Goal: Contribute content: Contribute content

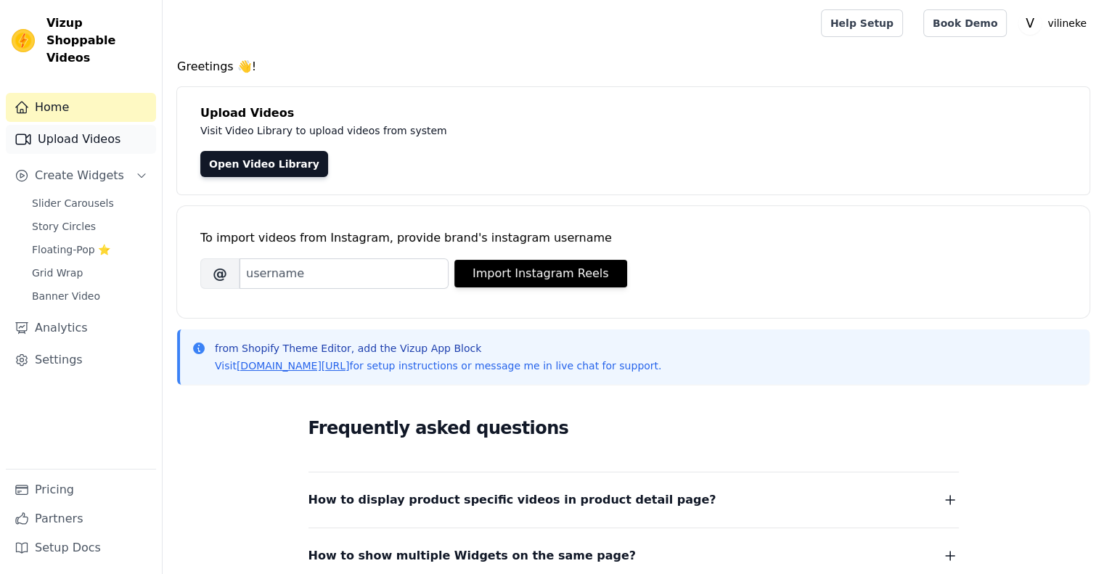
click at [78, 125] on link "Upload Videos" at bounding box center [81, 139] width 150 height 29
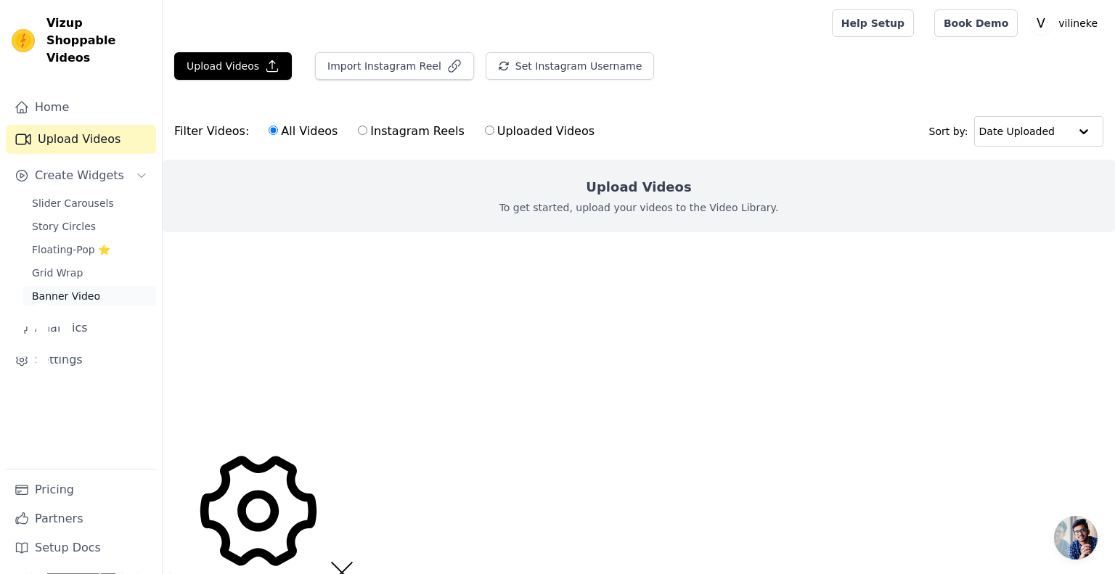
click at [70, 289] on span "Banner Video" at bounding box center [66, 296] width 68 height 15
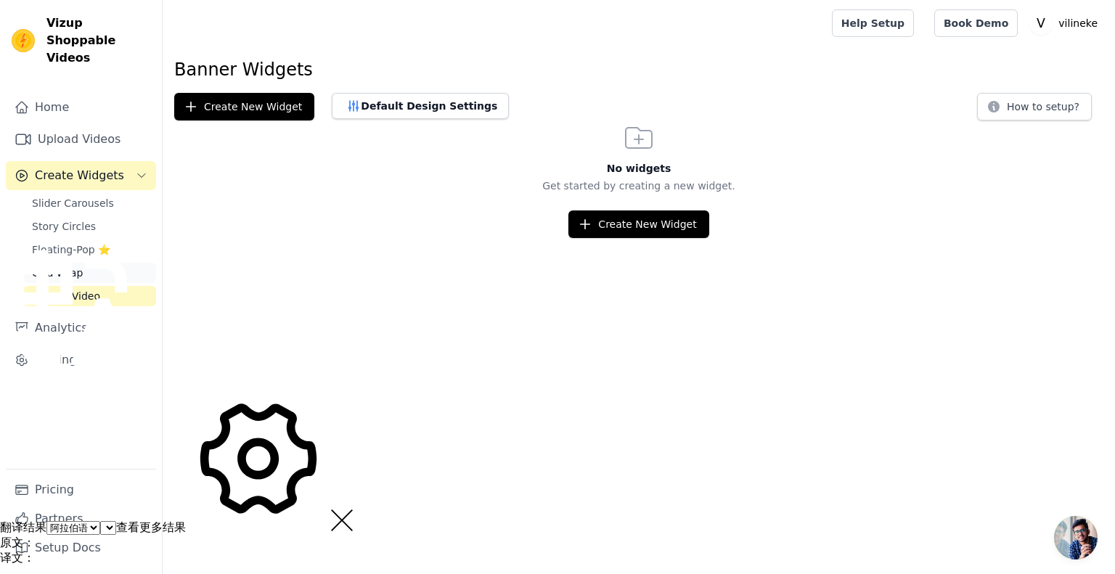
click at [78, 266] on span "Grid Wrap" at bounding box center [57, 273] width 51 height 15
click at [50, 93] on link "Home" at bounding box center [81, 107] width 150 height 29
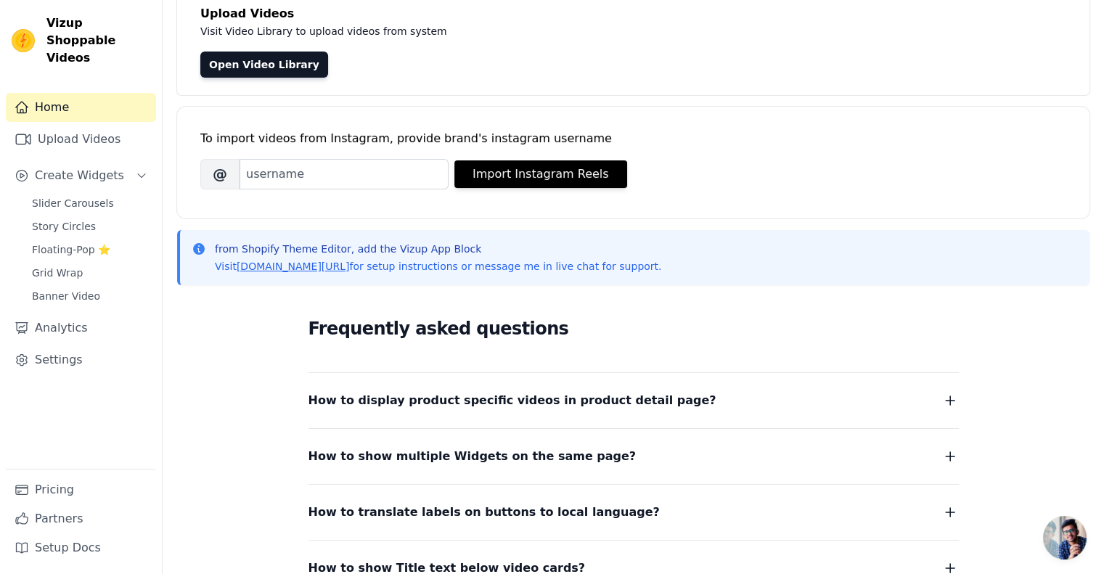
scroll to position [239, 0]
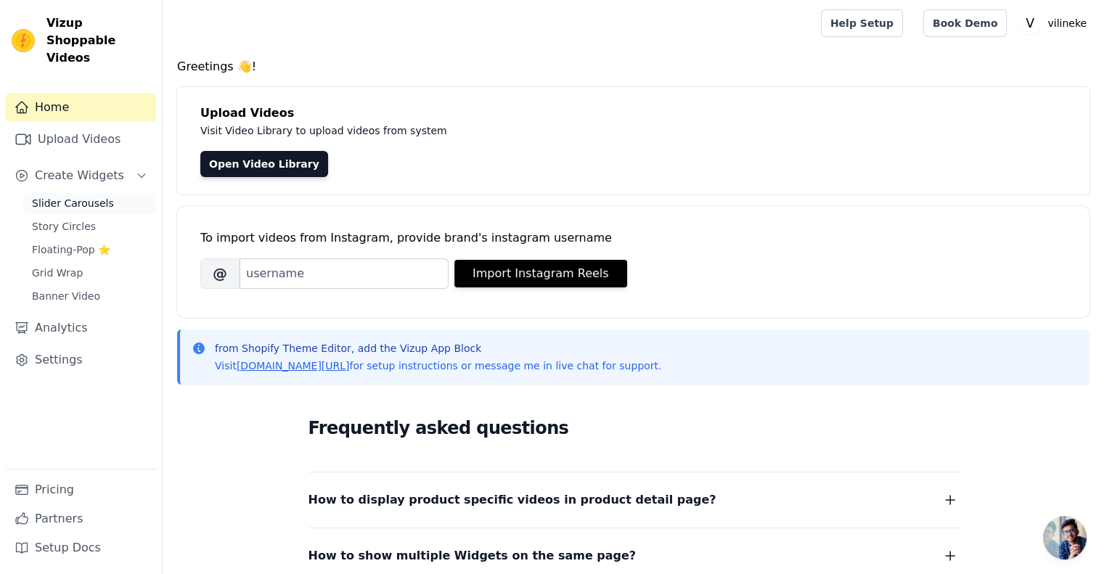
click at [102, 196] on span "Slider Carousels" at bounding box center [73, 203] width 82 height 15
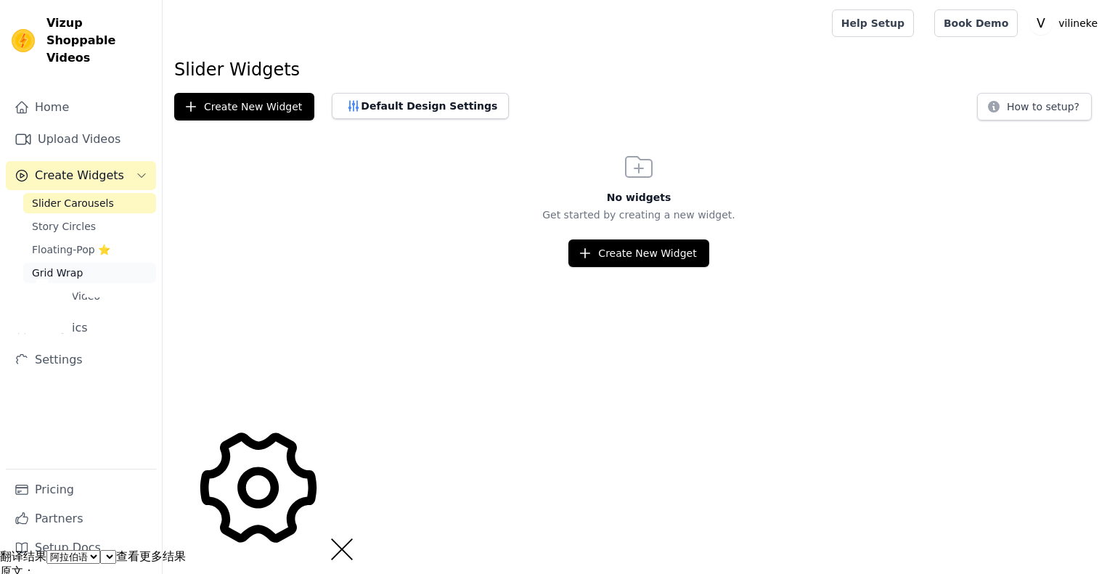
click at [68, 266] on span "Grid Wrap" at bounding box center [57, 273] width 51 height 15
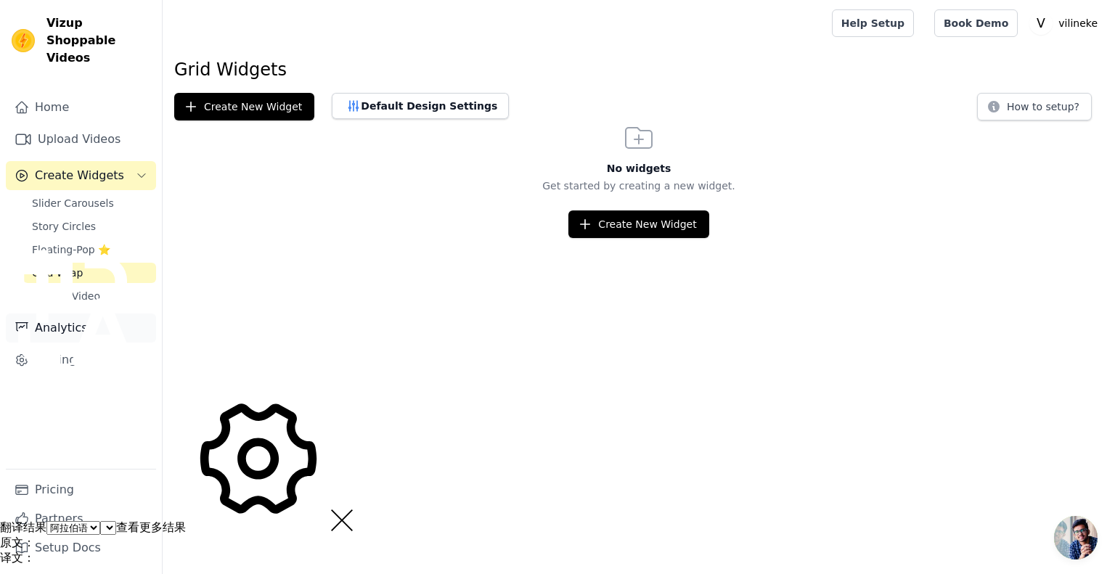
click at [76, 314] on link "Analytics" at bounding box center [81, 328] width 150 height 29
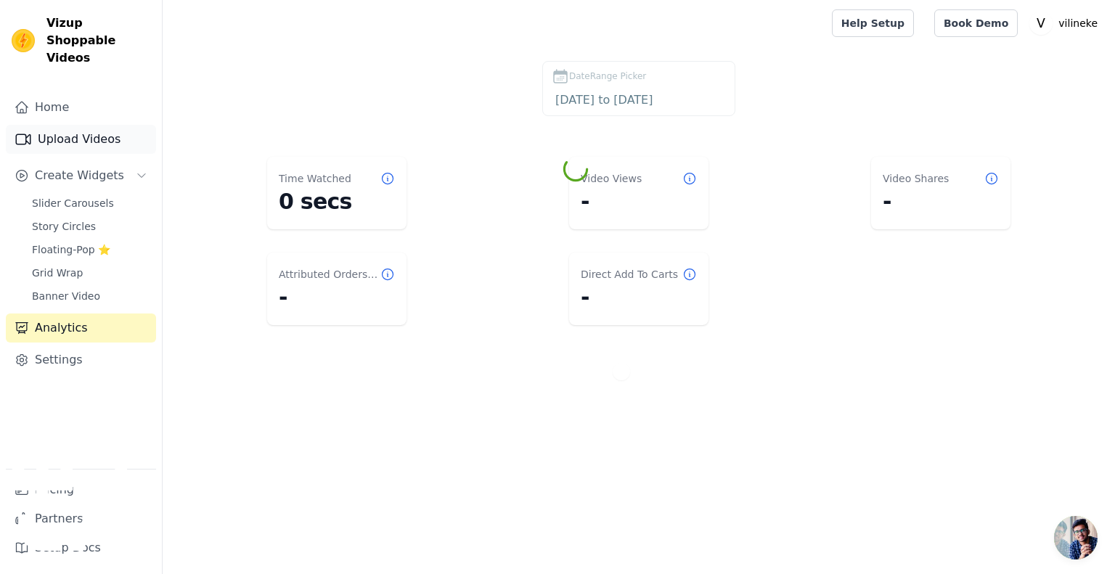
click at [98, 125] on link "Upload Videos" at bounding box center [81, 139] width 150 height 29
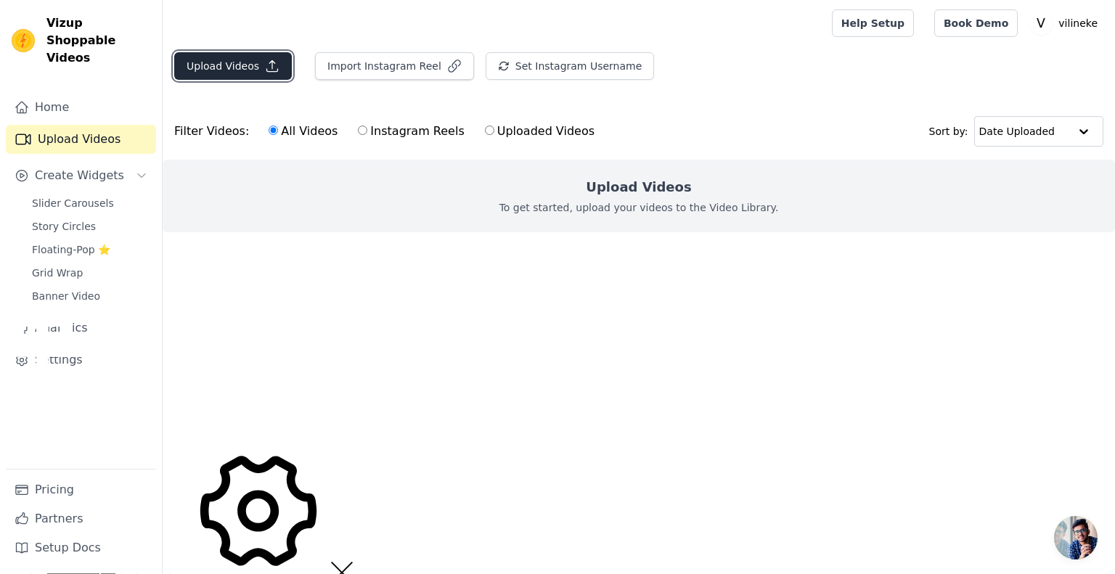
click at [257, 66] on button "Upload Videos" at bounding box center [233, 66] width 118 height 28
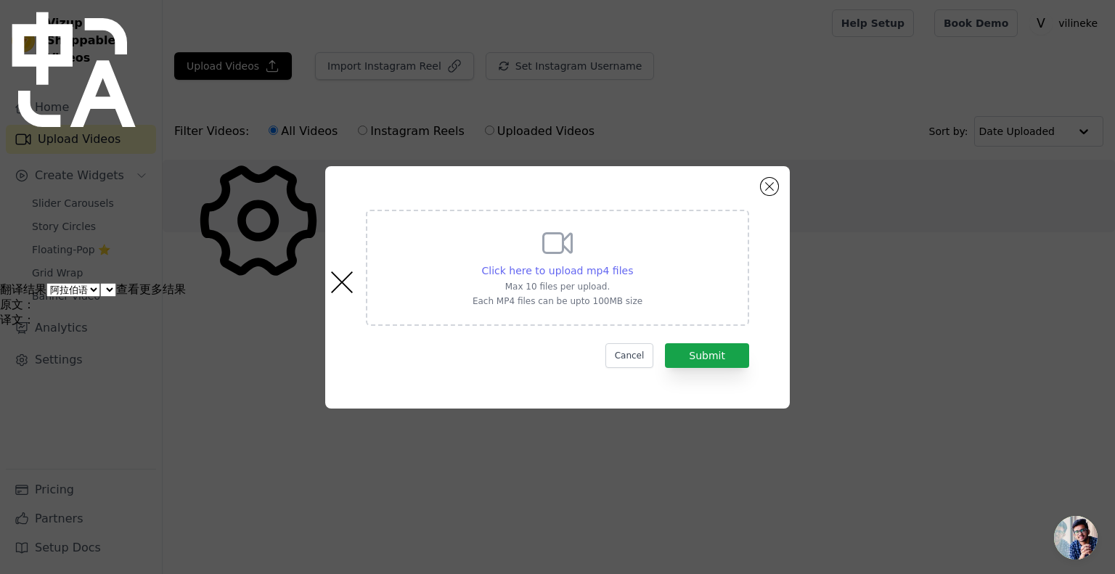
click at [583, 271] on span "Click here to upload mp4 files" at bounding box center [558, 271] width 152 height 12
click at [632, 264] on input "Click here to upload mp4 files Max 10 files per upload. Each MP4 files can be u…" at bounding box center [632, 263] width 1 height 1
type input "C:\fakepath\Caddytek caddlite auto 360 Manual.mp4"
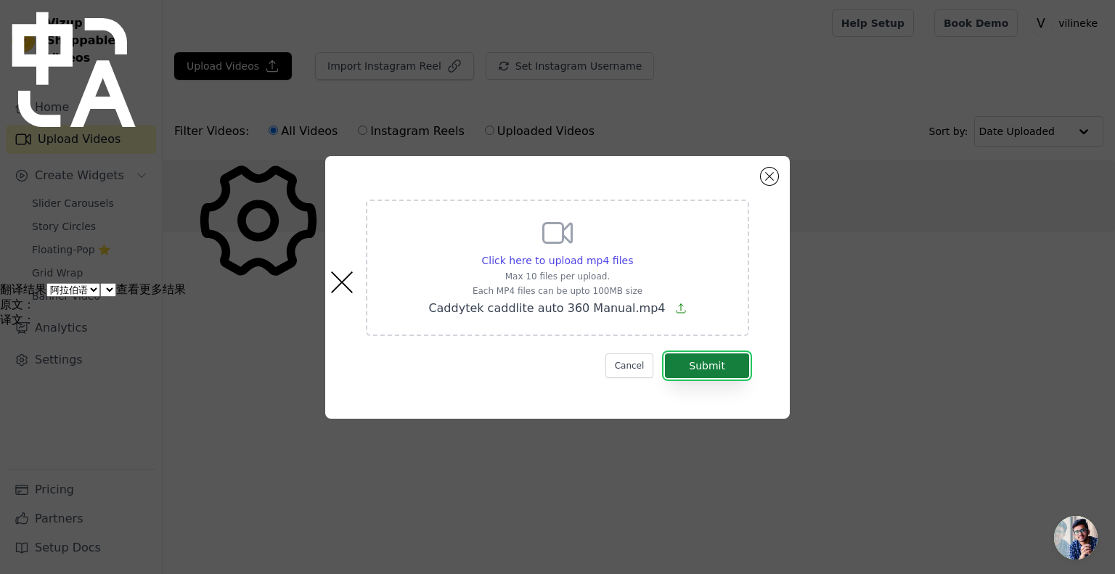
click at [701, 362] on button "Submit" at bounding box center [707, 366] width 84 height 25
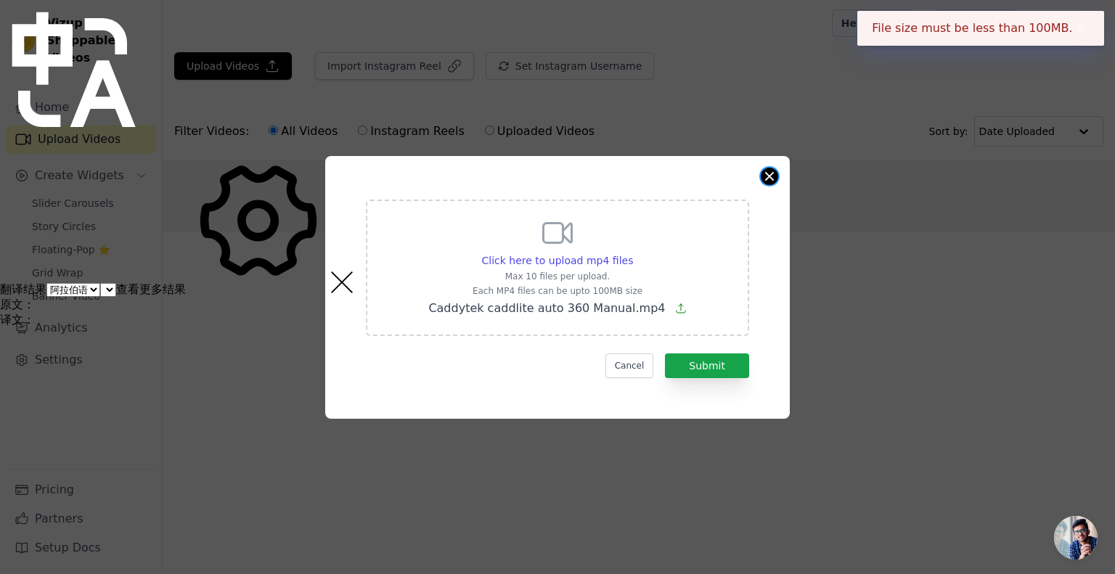
click at [770, 179] on button "Close modal" at bounding box center [769, 176] width 17 height 17
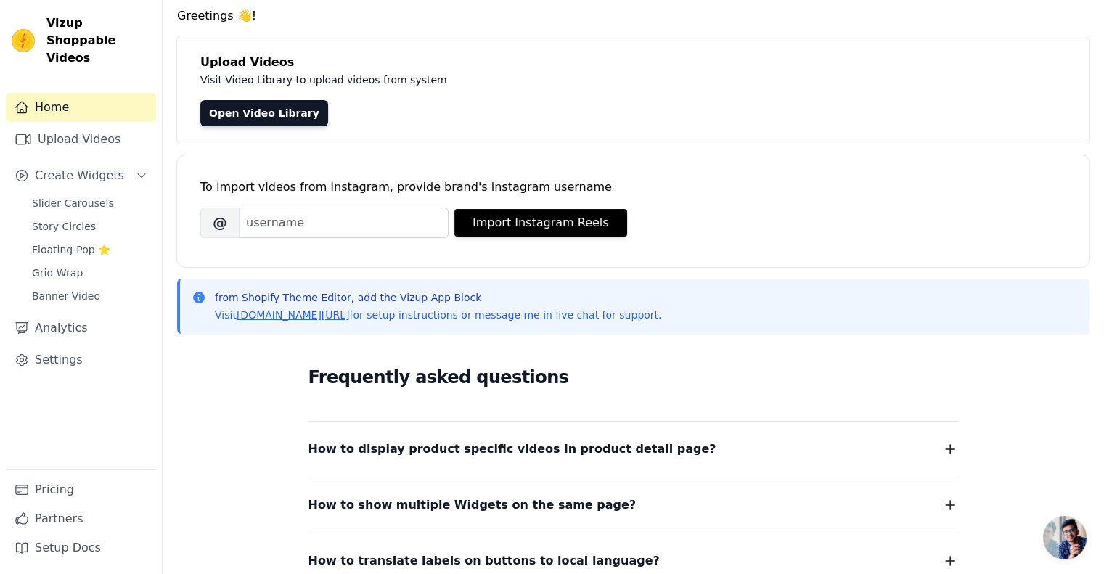
scroll to position [73, 0]
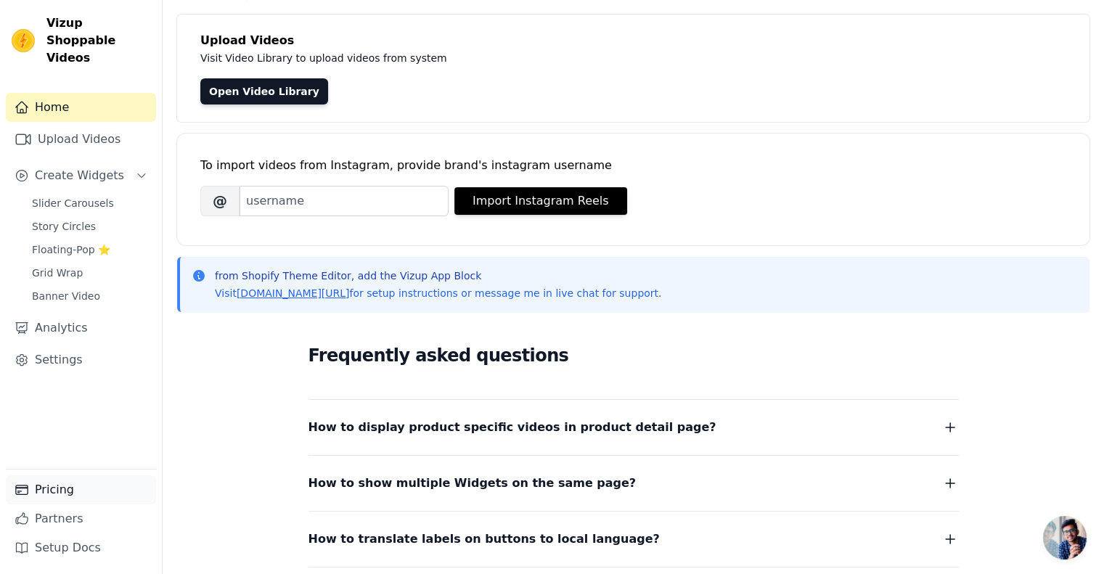
click at [38, 499] on link "Pricing" at bounding box center [81, 490] width 150 height 29
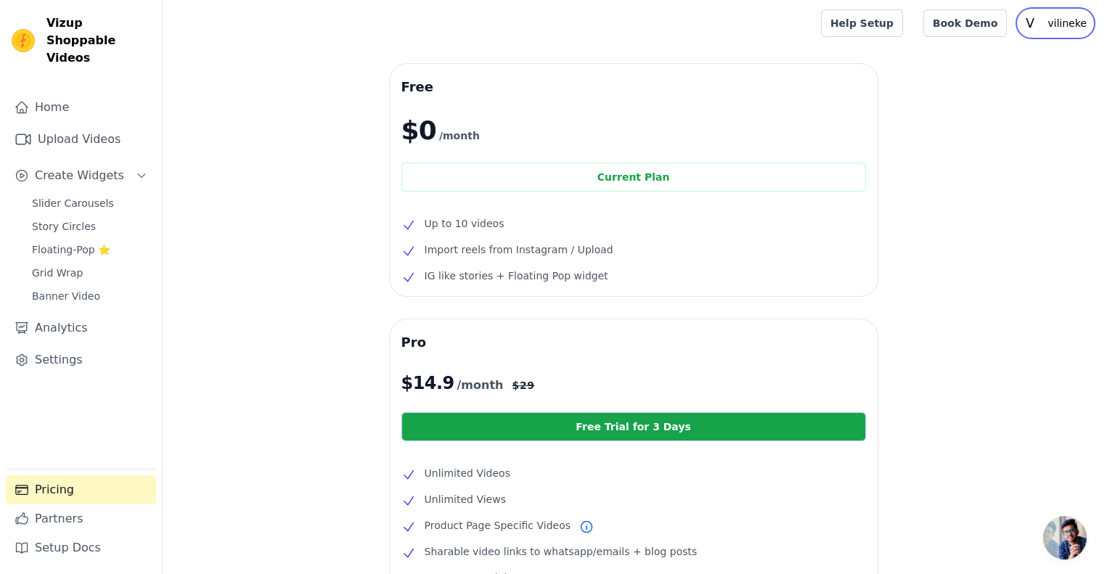
click at [1061, 20] on p "vilineke" at bounding box center [1067, 23] width 51 height 26
click at [990, 60] on link "Settings" at bounding box center [1022, 60] width 139 height 26
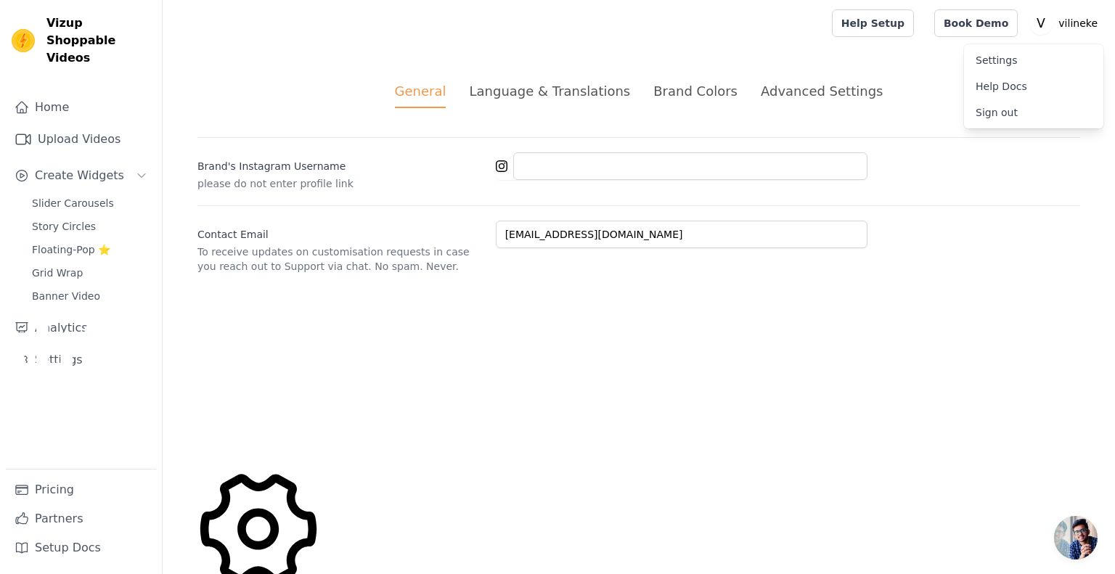
click at [828, 97] on div "Advanced Settings" at bounding box center [822, 91] width 122 height 20
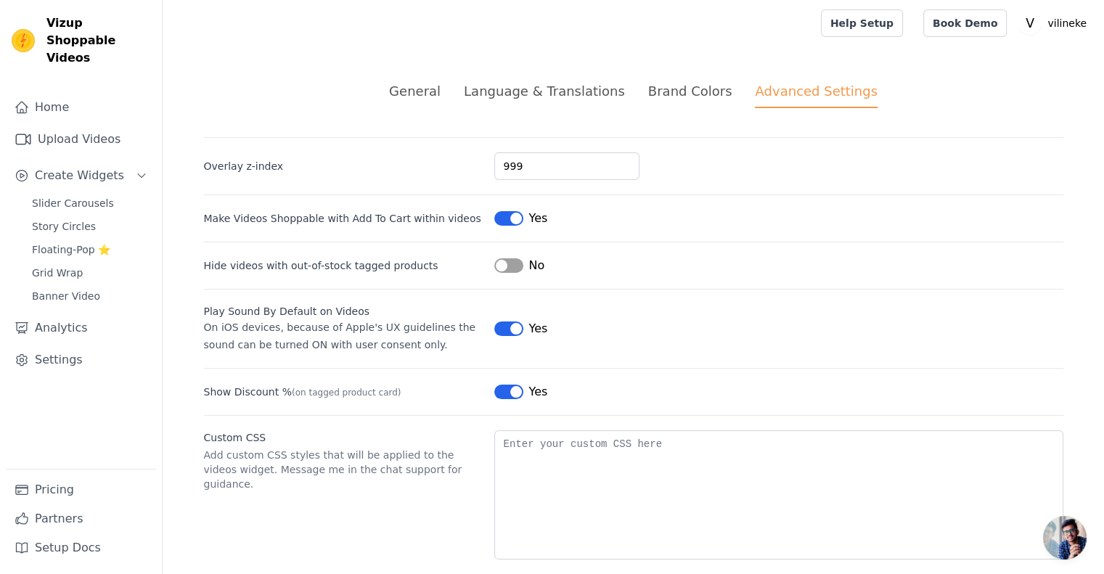
scroll to position [18, 0]
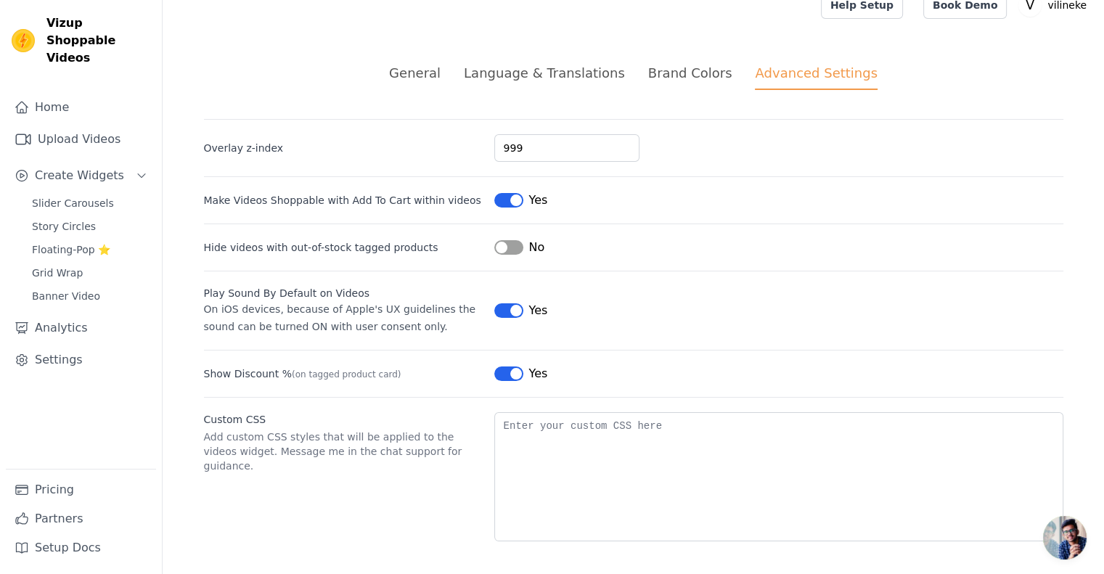
click at [554, 68] on div "Language & Translations" at bounding box center [544, 73] width 161 height 20
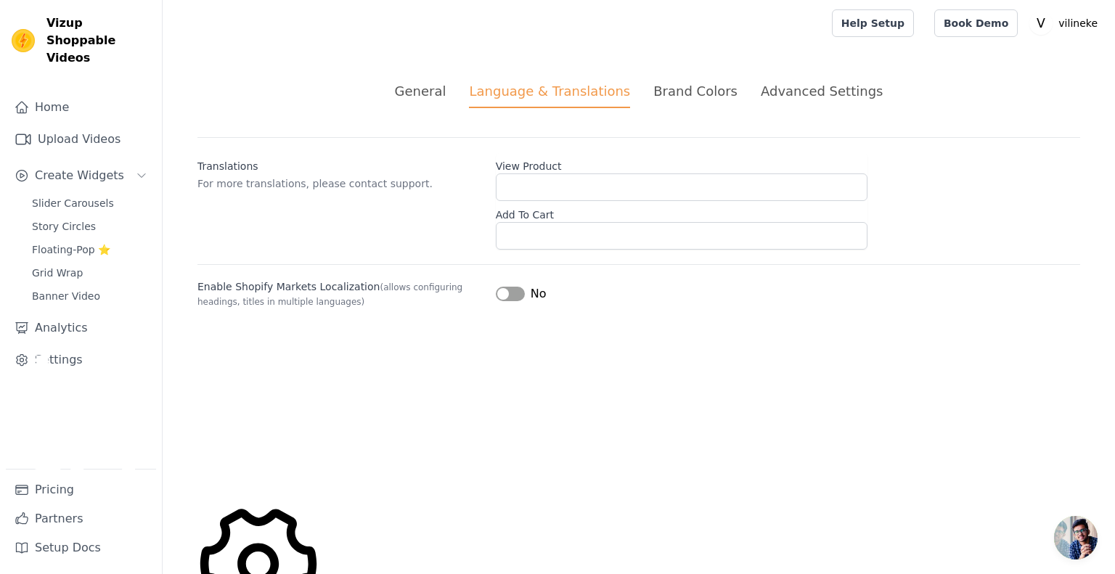
click at [778, 93] on div "Advanced Settings" at bounding box center [822, 91] width 122 height 20
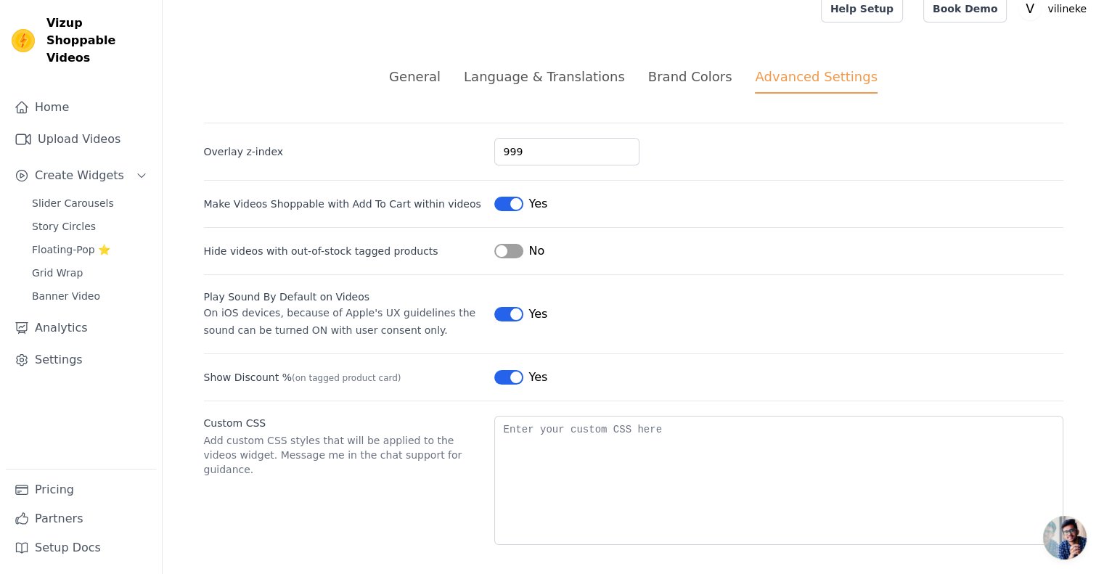
scroll to position [18, 0]
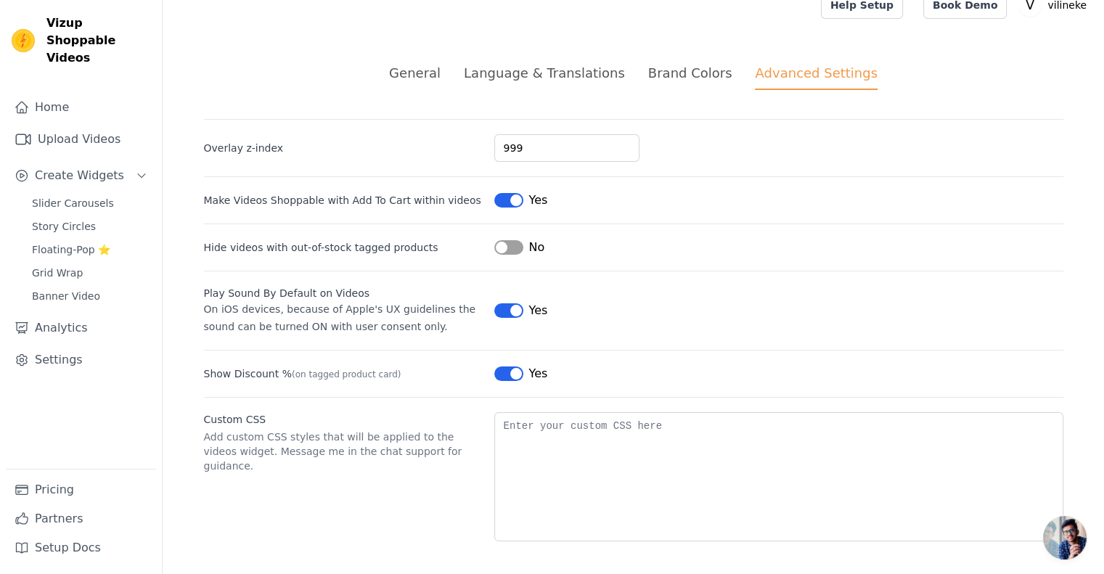
click at [441, 71] on div "General" at bounding box center [415, 73] width 52 height 20
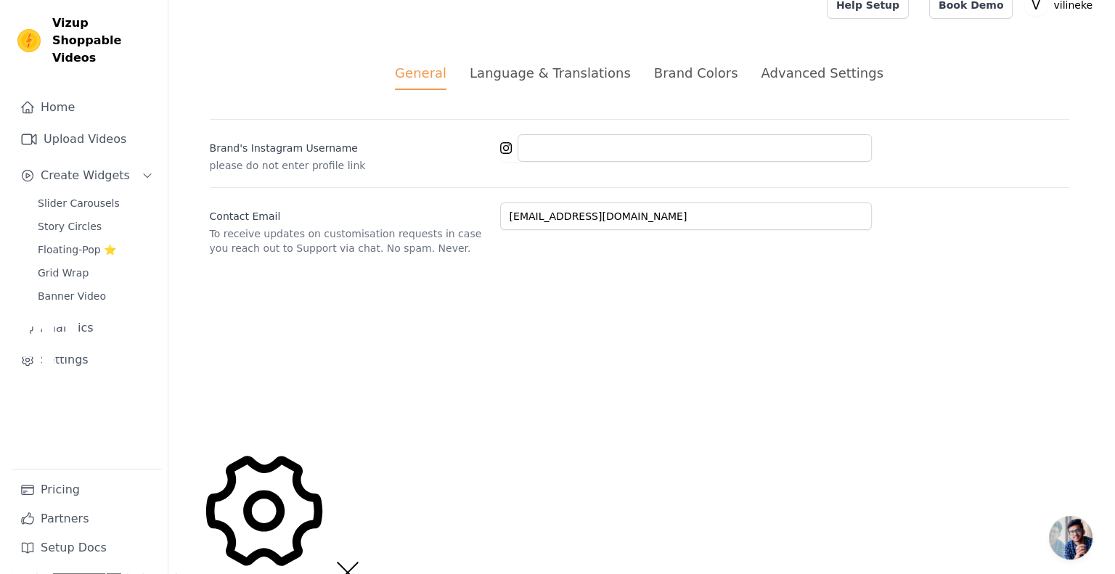
scroll to position [0, 0]
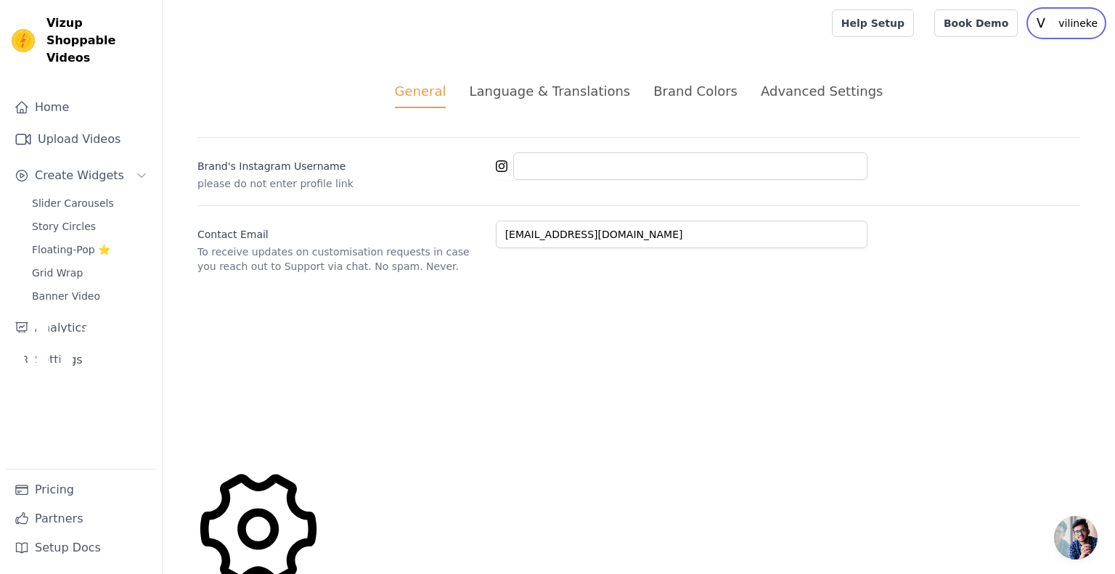
click at [1077, 25] on p "vilineke" at bounding box center [1078, 23] width 51 height 26
click at [67, 346] on link "Settings" at bounding box center [81, 360] width 150 height 29
